Goal: Communication & Community: Participate in discussion

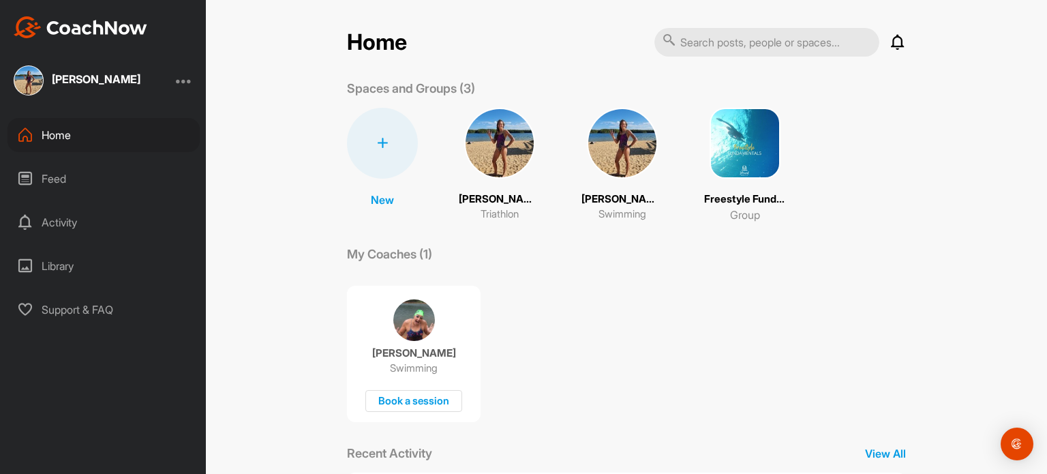
click at [598, 151] on img at bounding box center [622, 143] width 71 height 71
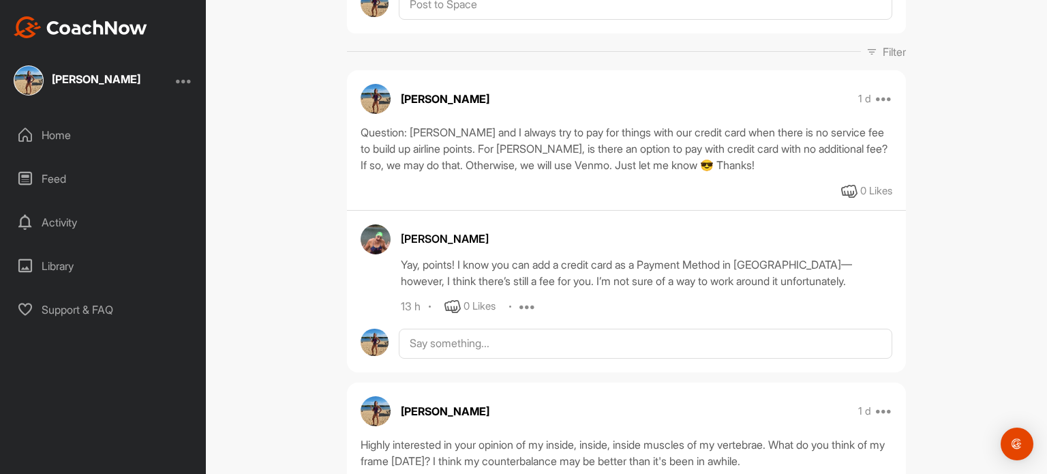
scroll to position [188, 0]
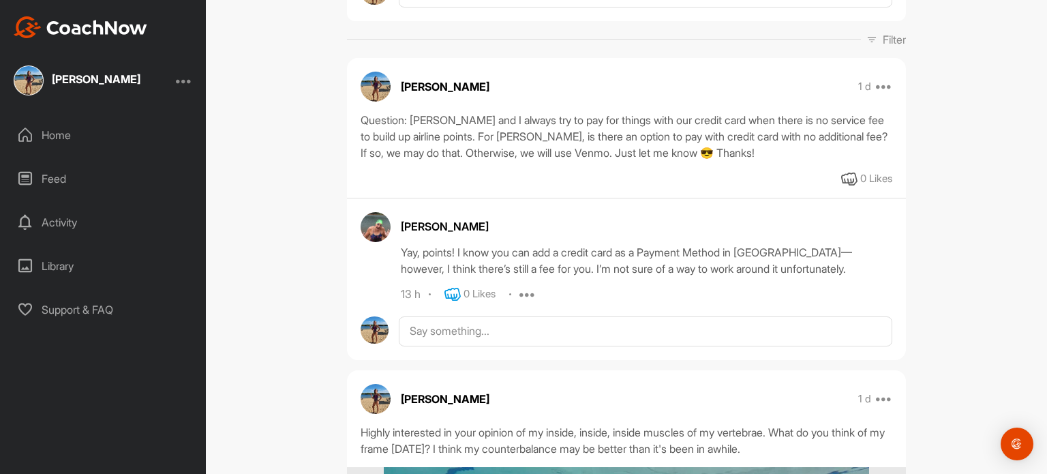
click at [445, 292] on icon at bounding box center [452, 294] width 16 height 16
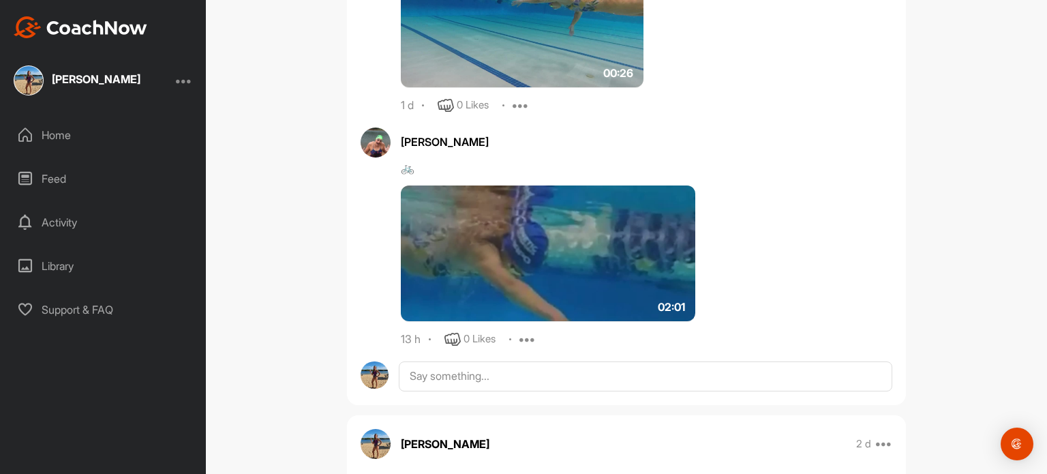
scroll to position [1117, 0]
click at [572, 253] on img at bounding box center [548, 253] width 294 height 136
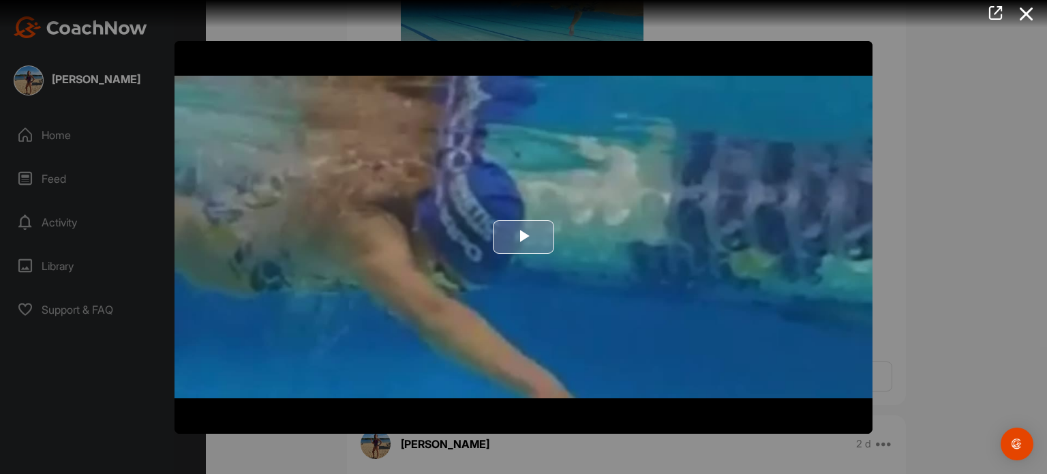
click at [523, 237] on span "Video Player" at bounding box center [523, 237] width 0 height 0
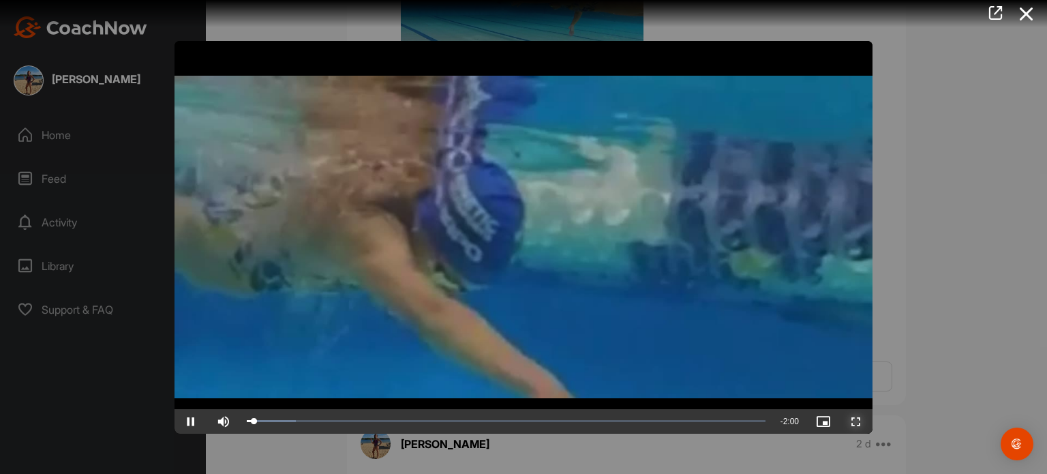
click at [853, 421] on span "Video Player" at bounding box center [855, 421] width 33 height 0
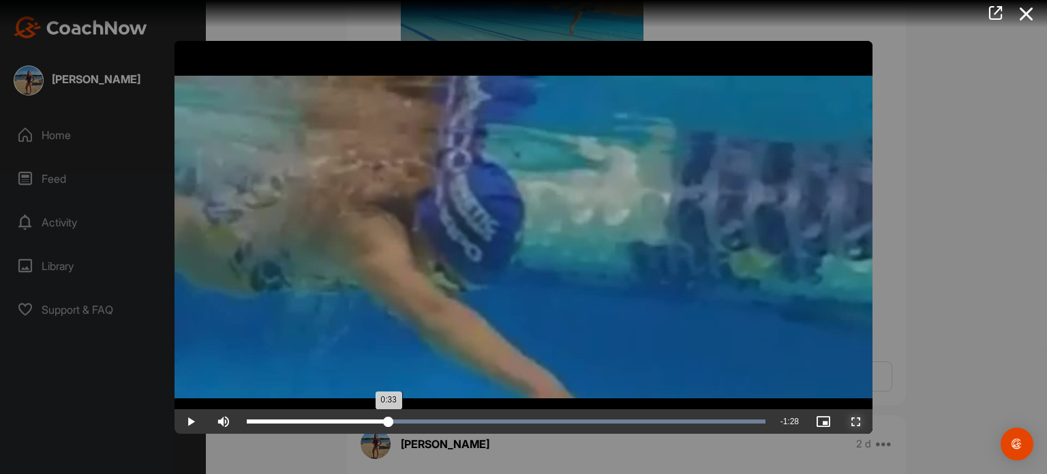
drag, startPoint x: 764, startPoint y: 420, endPoint x: 388, endPoint y: 412, distance: 376.9
click at [388, 412] on div "Loaded : 100.00% 0:33 0:33" at bounding box center [506, 421] width 532 height 25
